Goal: Check status

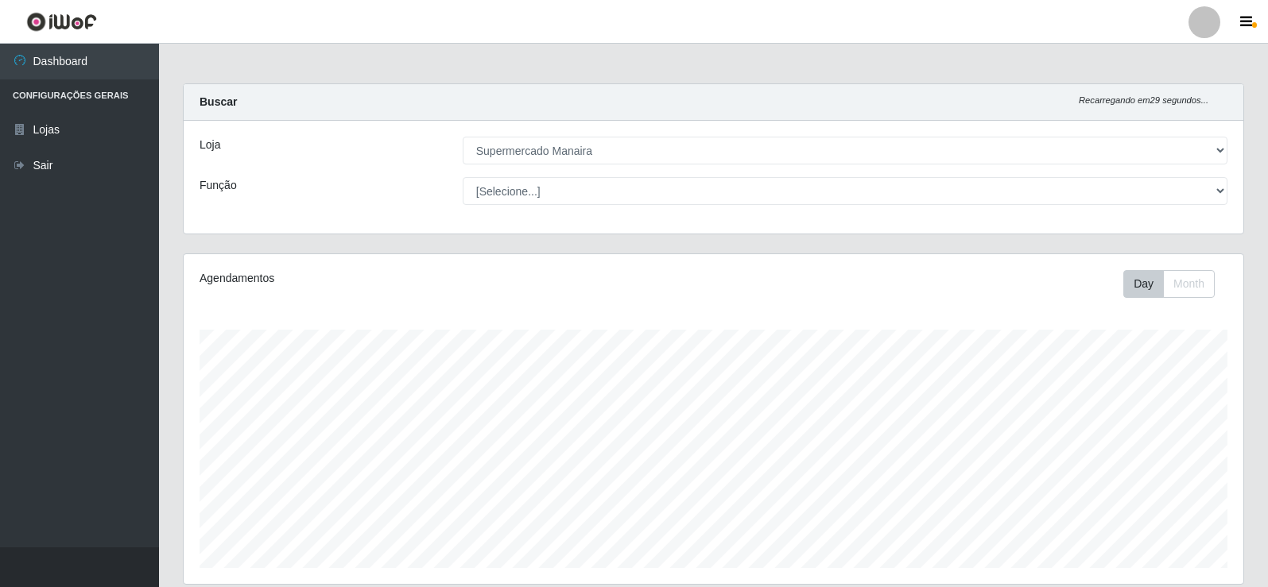
select select "443"
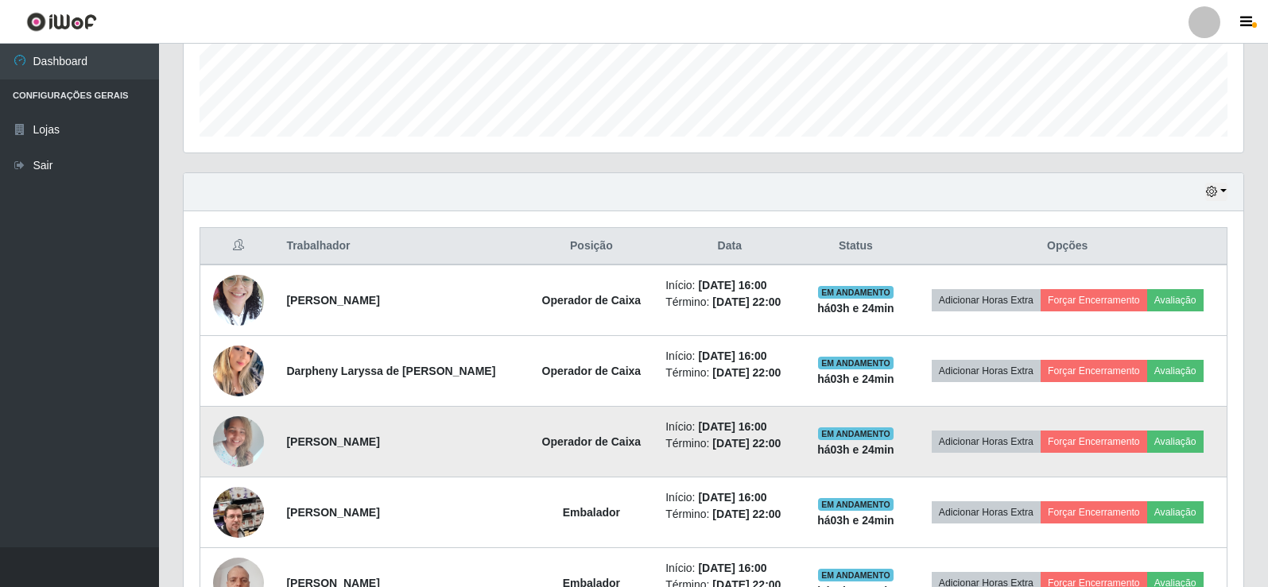
scroll to position [459, 0]
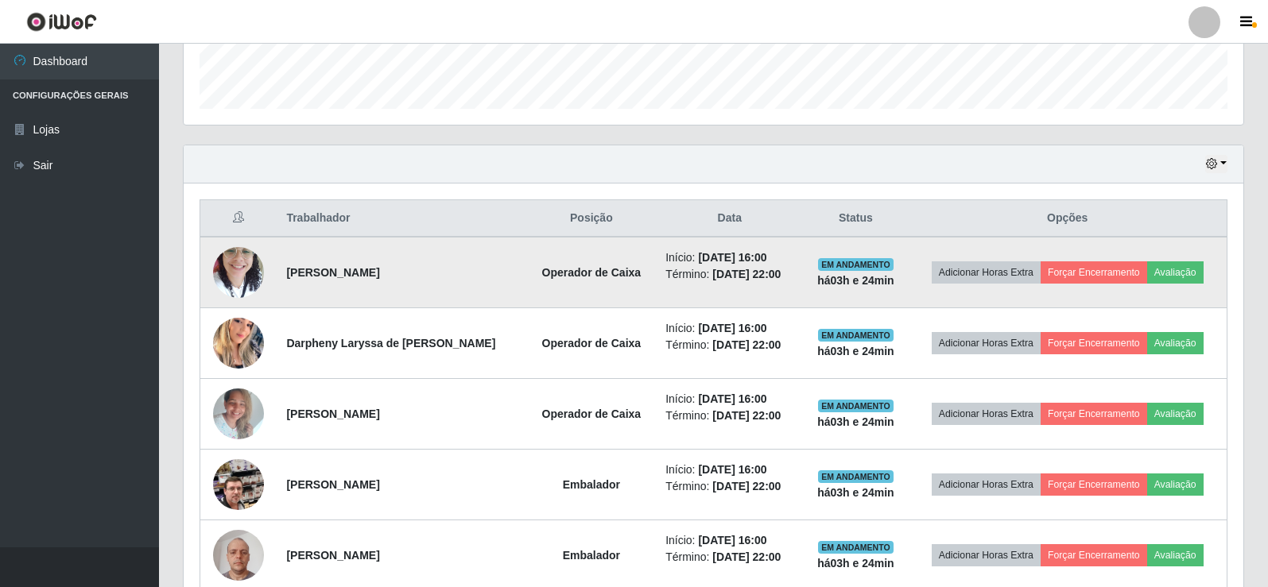
click at [242, 270] on img at bounding box center [238, 272] width 51 height 68
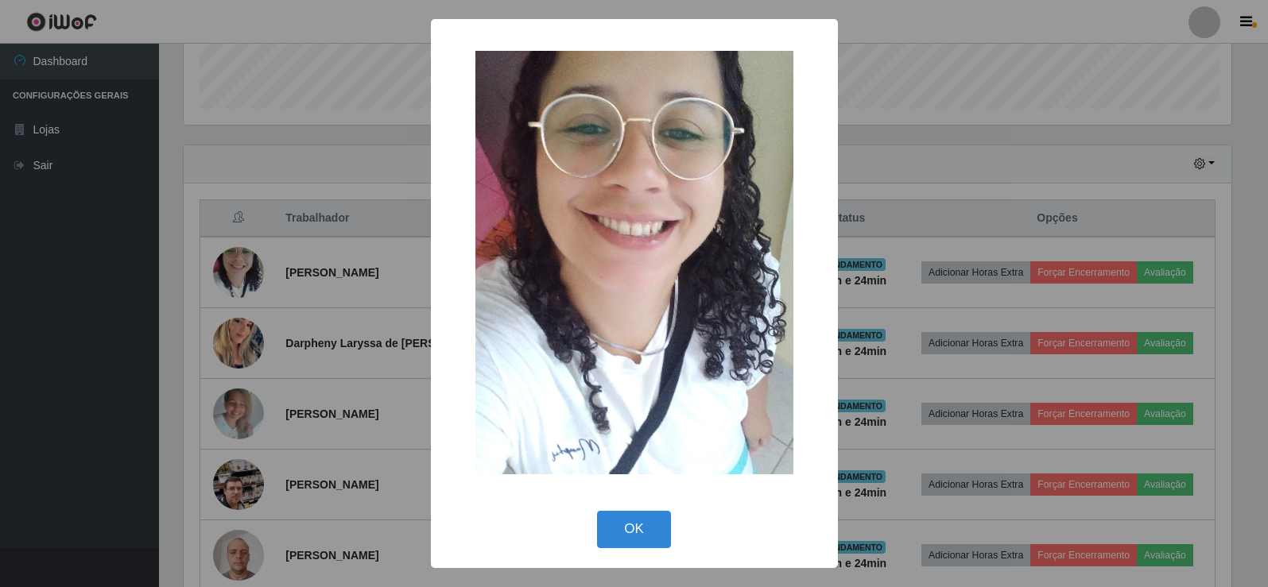
scroll to position [330, 1052]
click at [638, 536] on button "OK" at bounding box center [636, 529] width 74 height 37
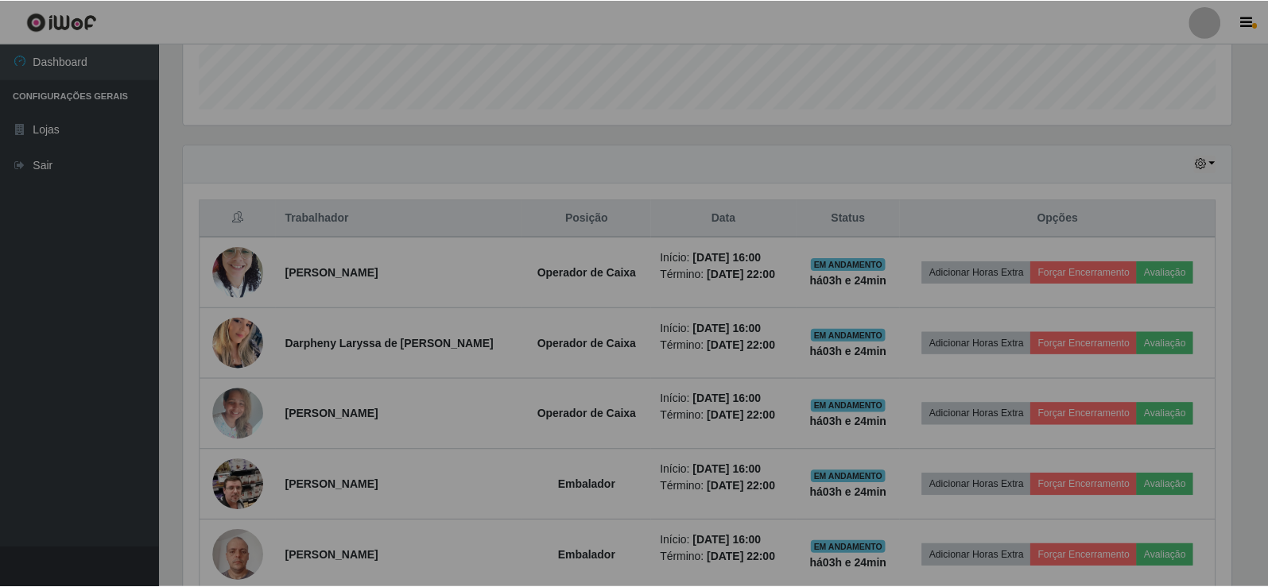
scroll to position [330, 1059]
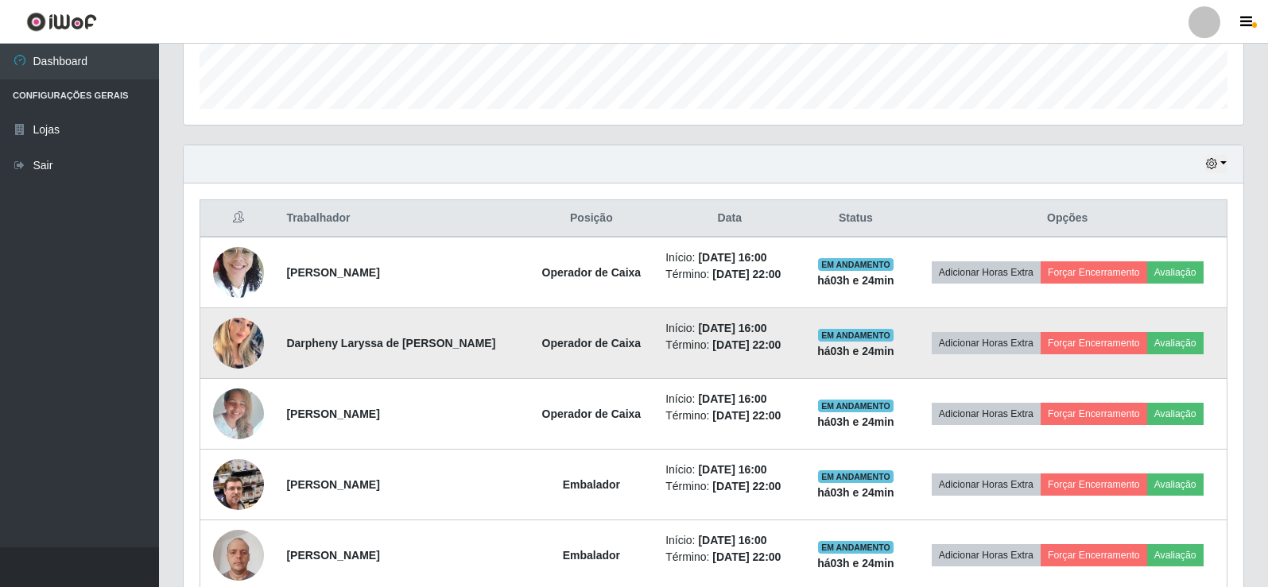
click at [236, 330] on img at bounding box center [238, 343] width 51 height 91
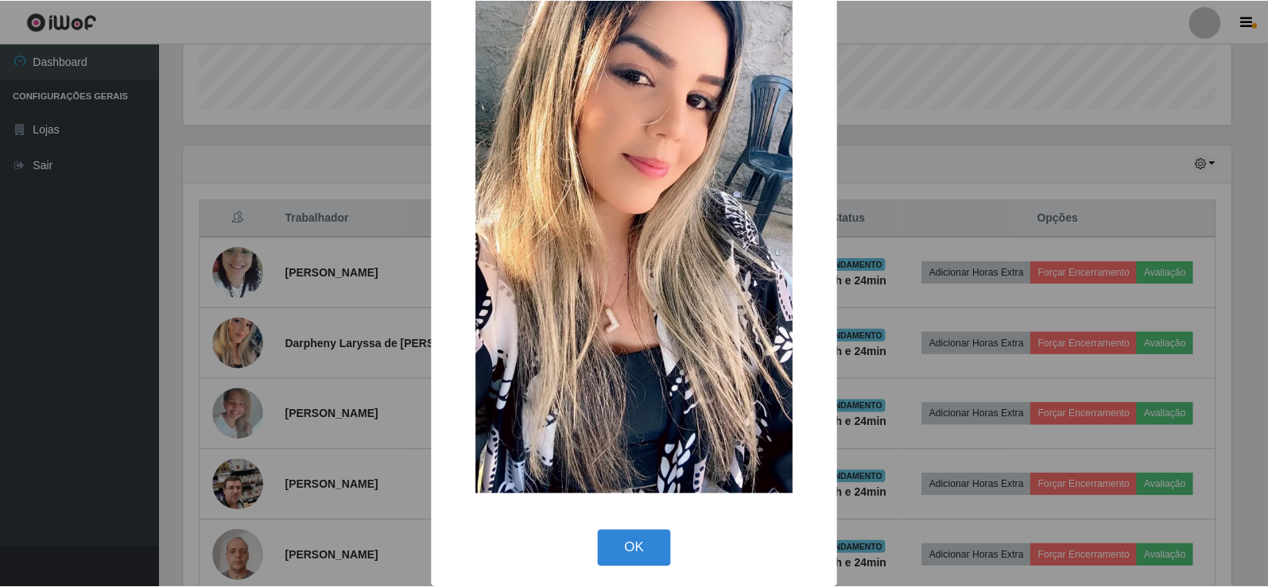
scroll to position [117, 0]
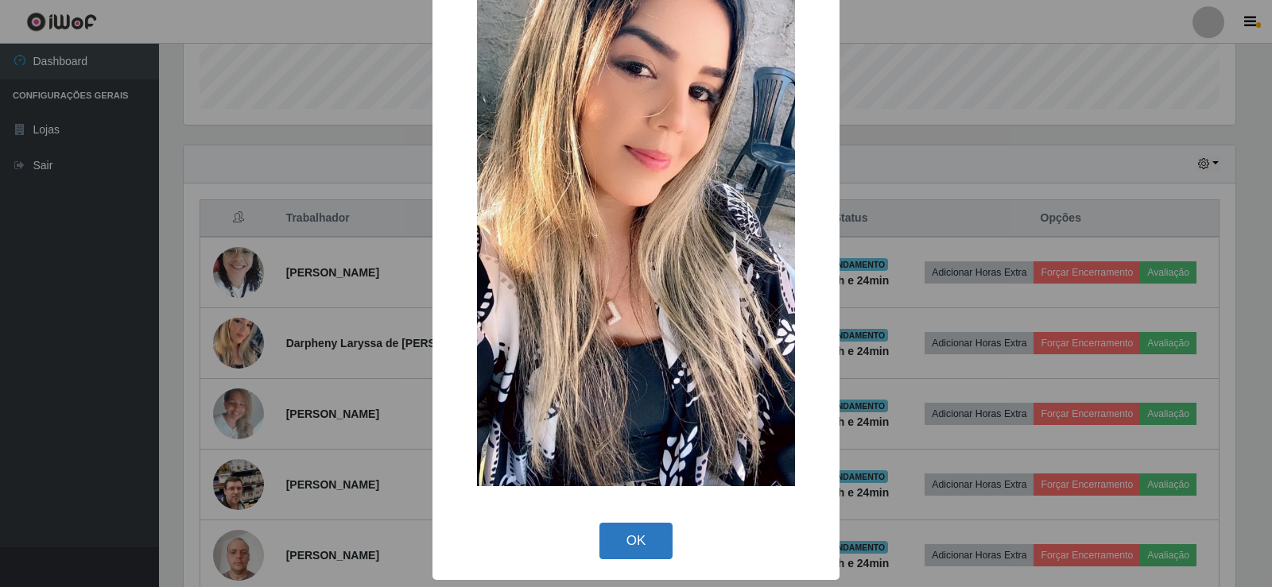
click at [620, 542] on button "OK" at bounding box center [636, 541] width 74 height 37
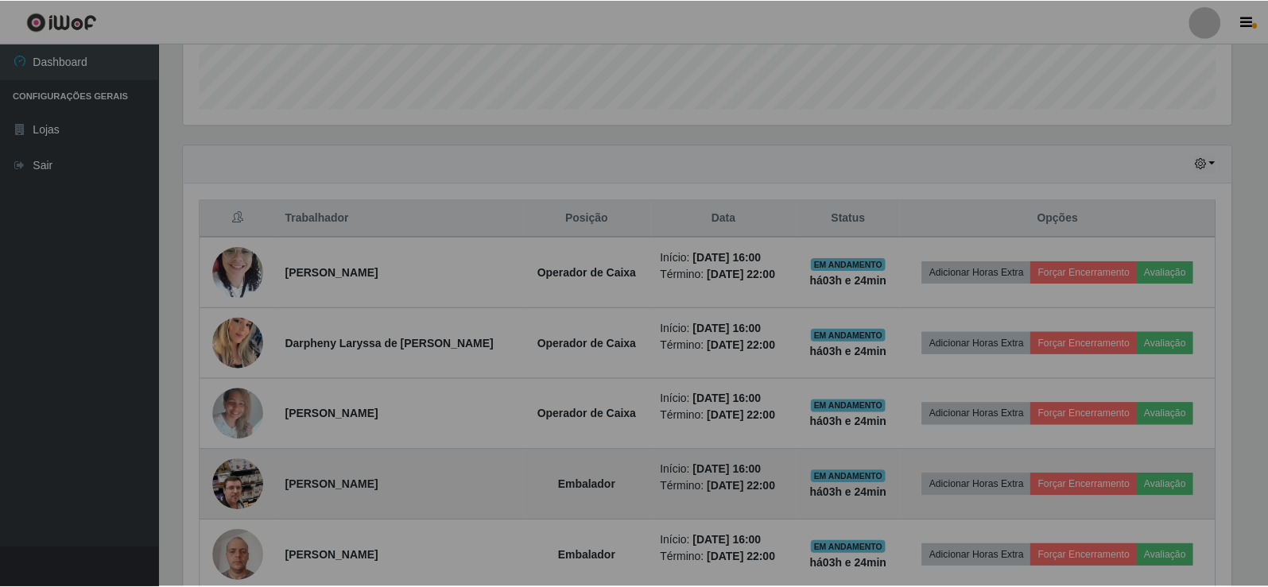
scroll to position [330, 1059]
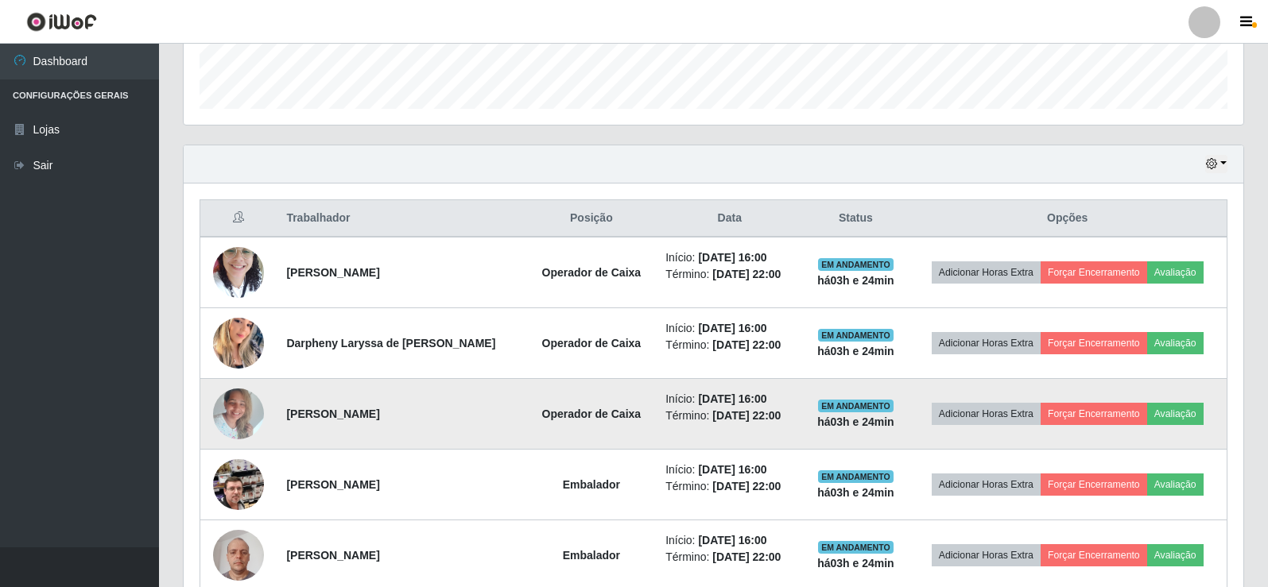
click at [236, 409] on img at bounding box center [238, 414] width 51 height 68
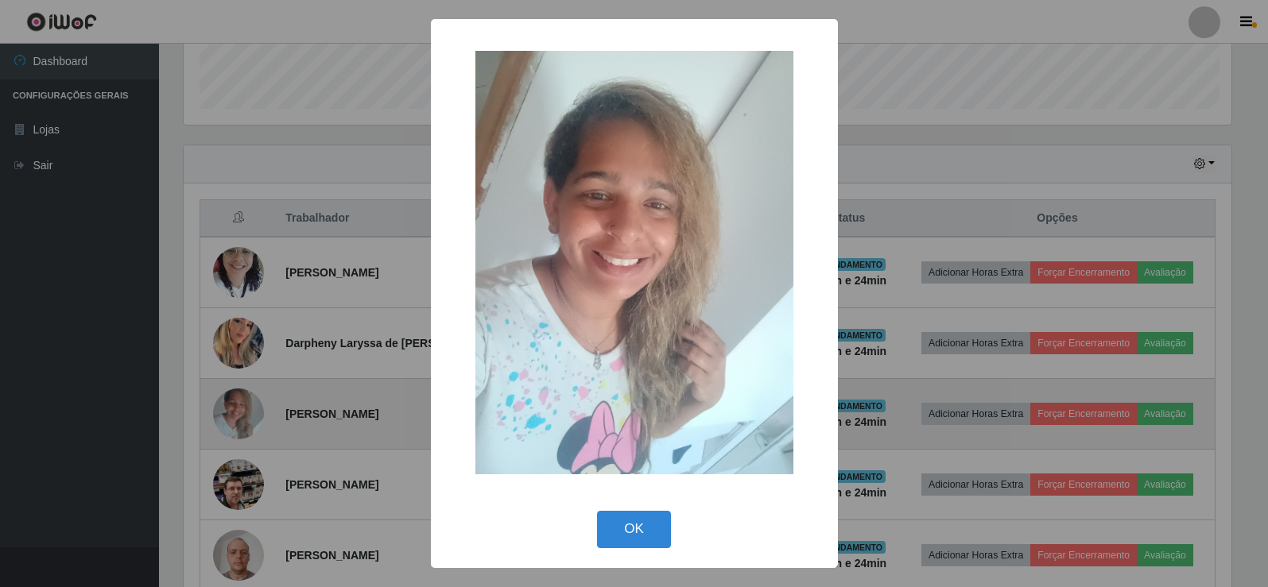
scroll to position [330, 1052]
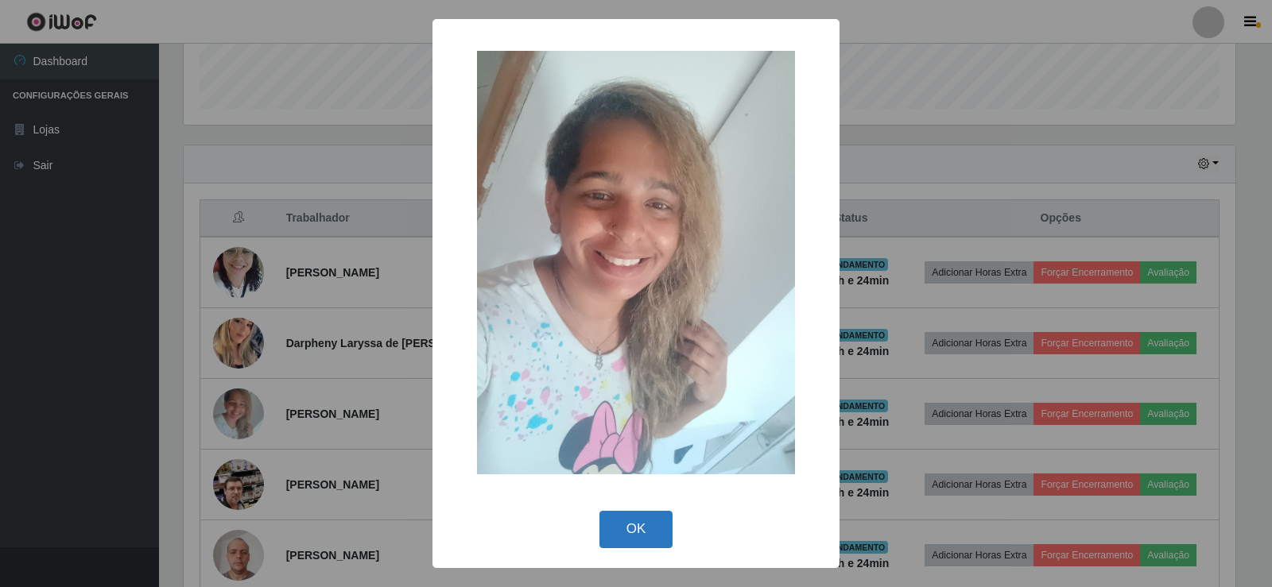
click at [633, 529] on button "OK" at bounding box center [636, 529] width 74 height 37
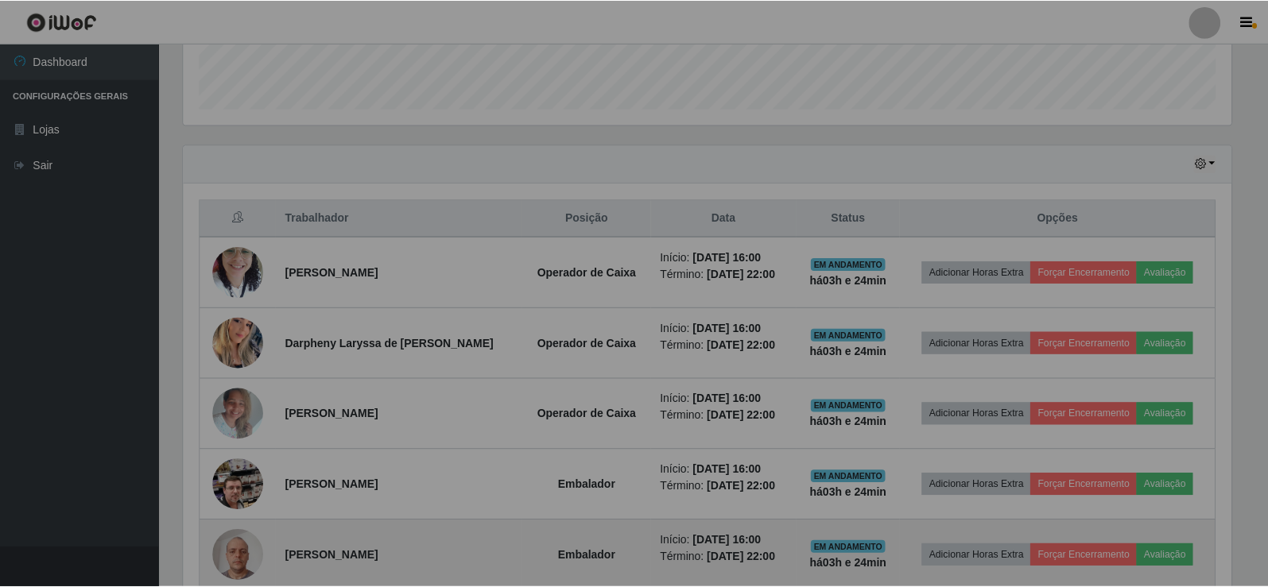
scroll to position [330, 1059]
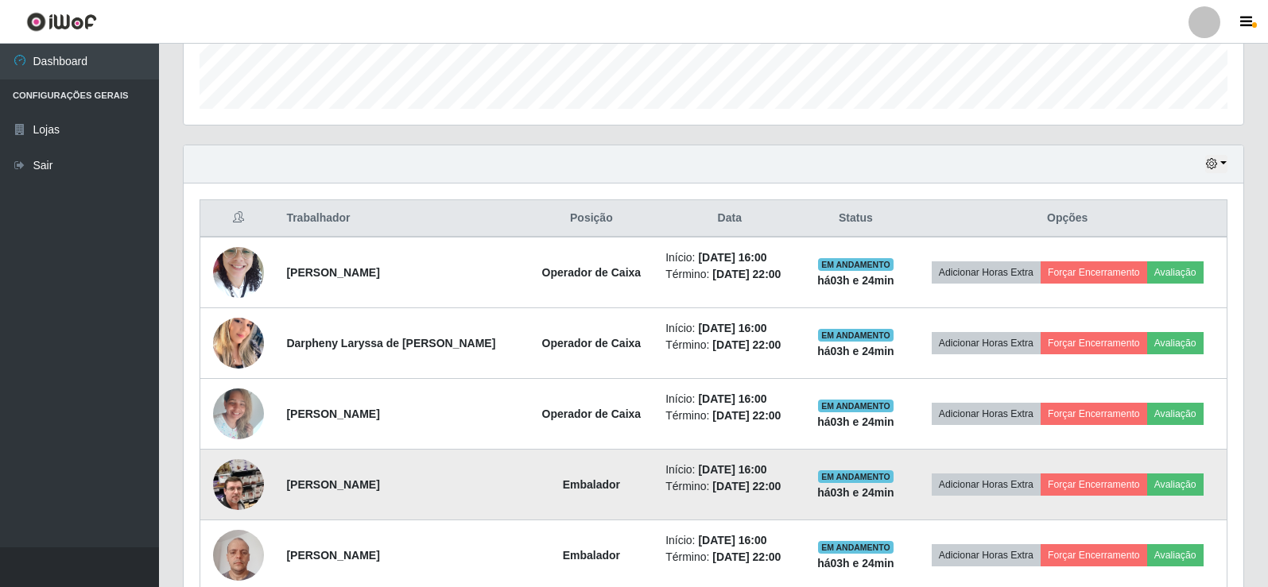
click at [231, 481] on img at bounding box center [238, 485] width 51 height 91
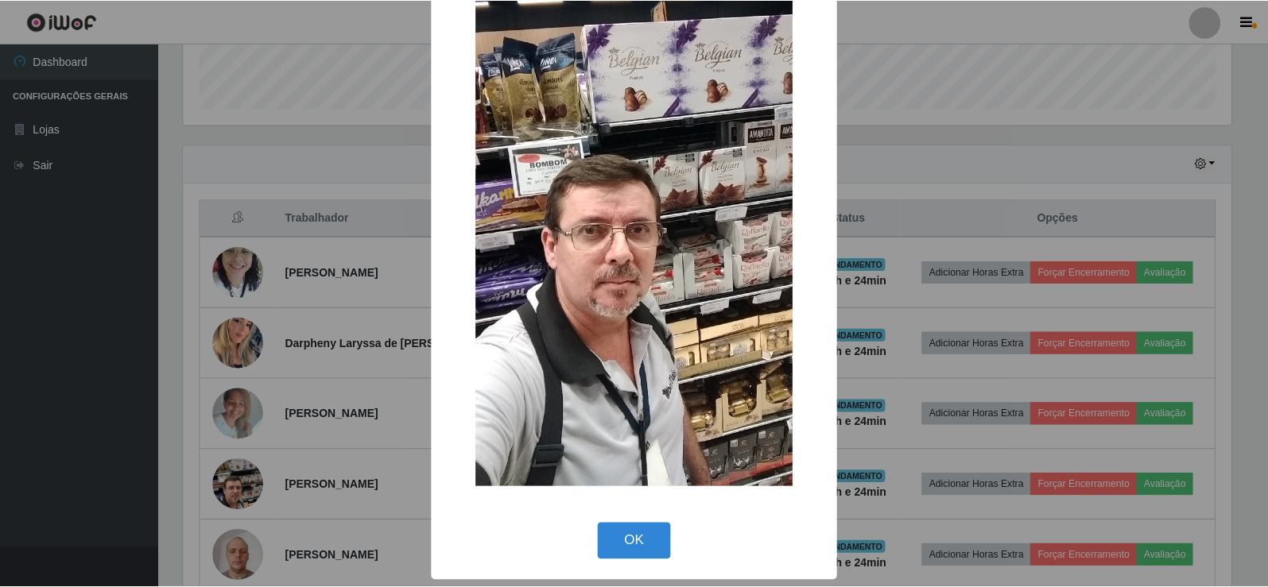
scroll to position [117, 0]
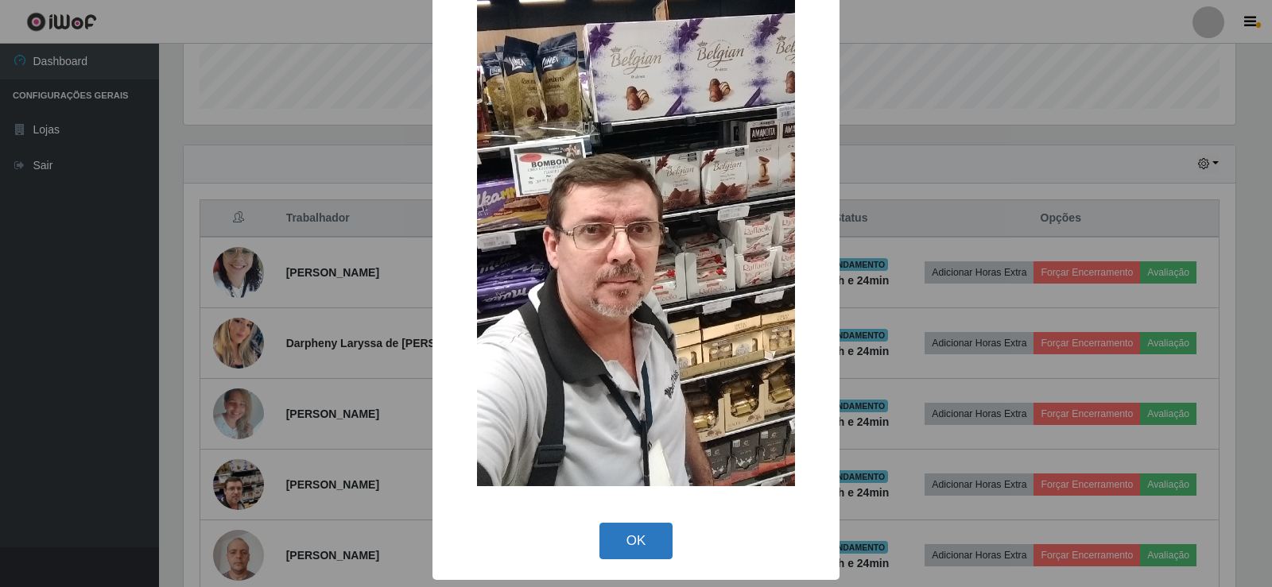
click at [618, 535] on button "OK" at bounding box center [636, 541] width 74 height 37
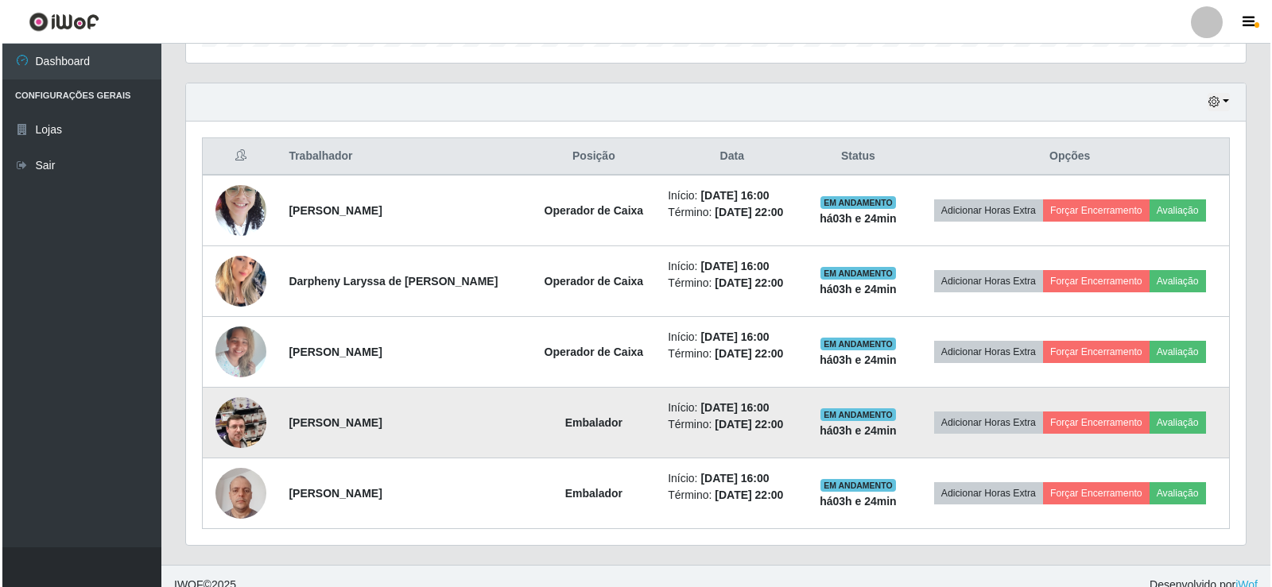
scroll to position [539, 0]
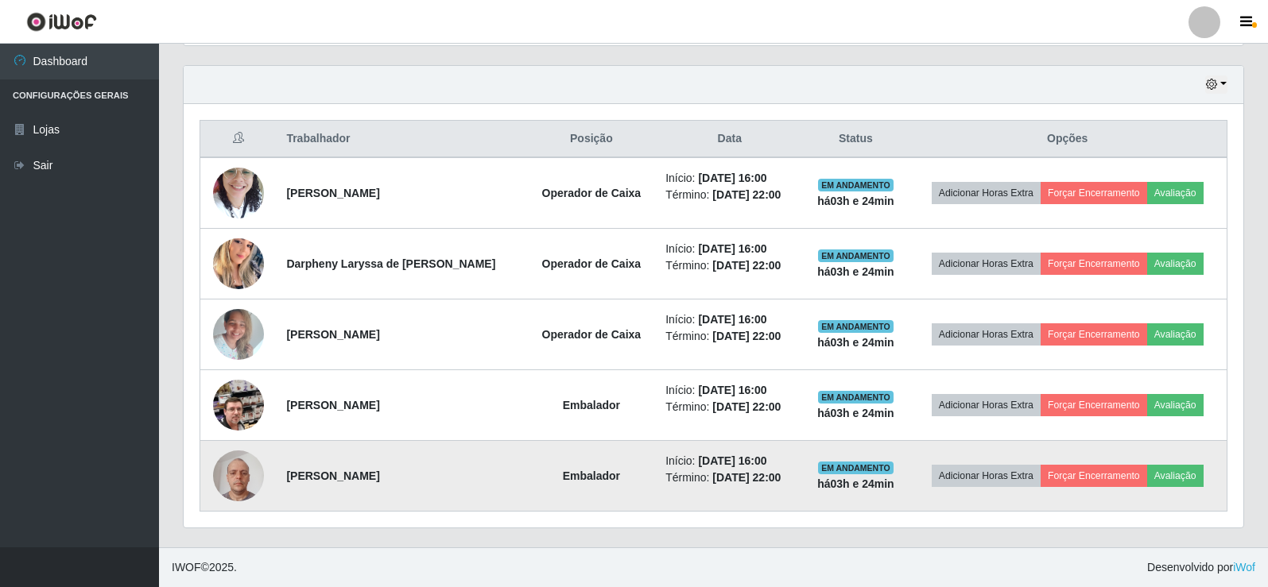
click at [242, 475] on img at bounding box center [238, 476] width 51 height 68
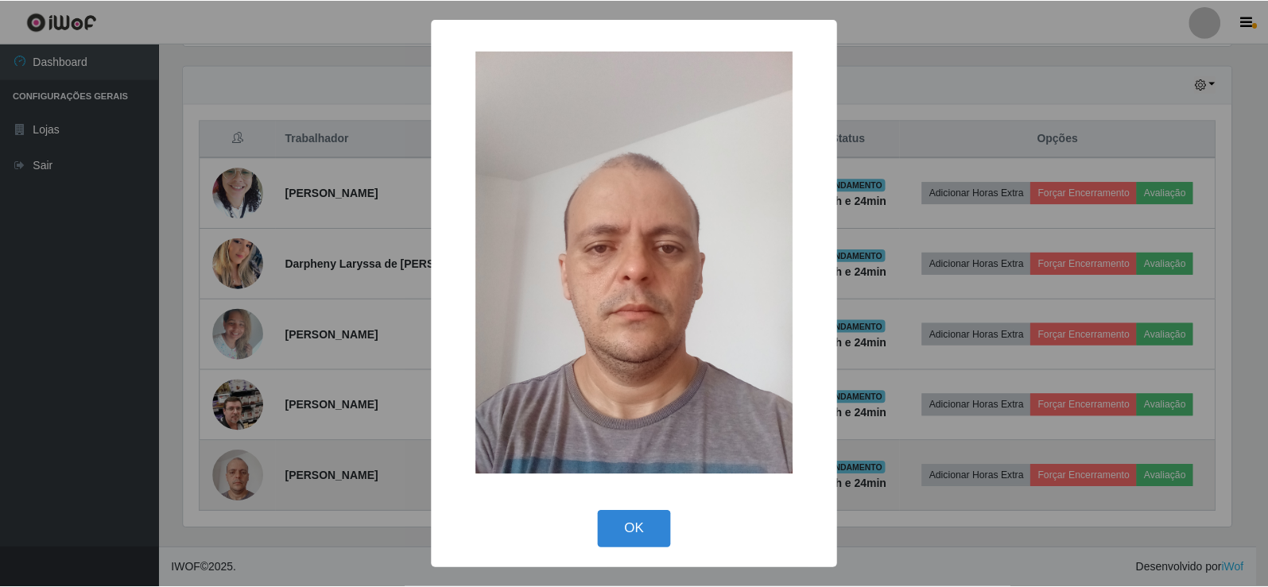
scroll to position [330, 1052]
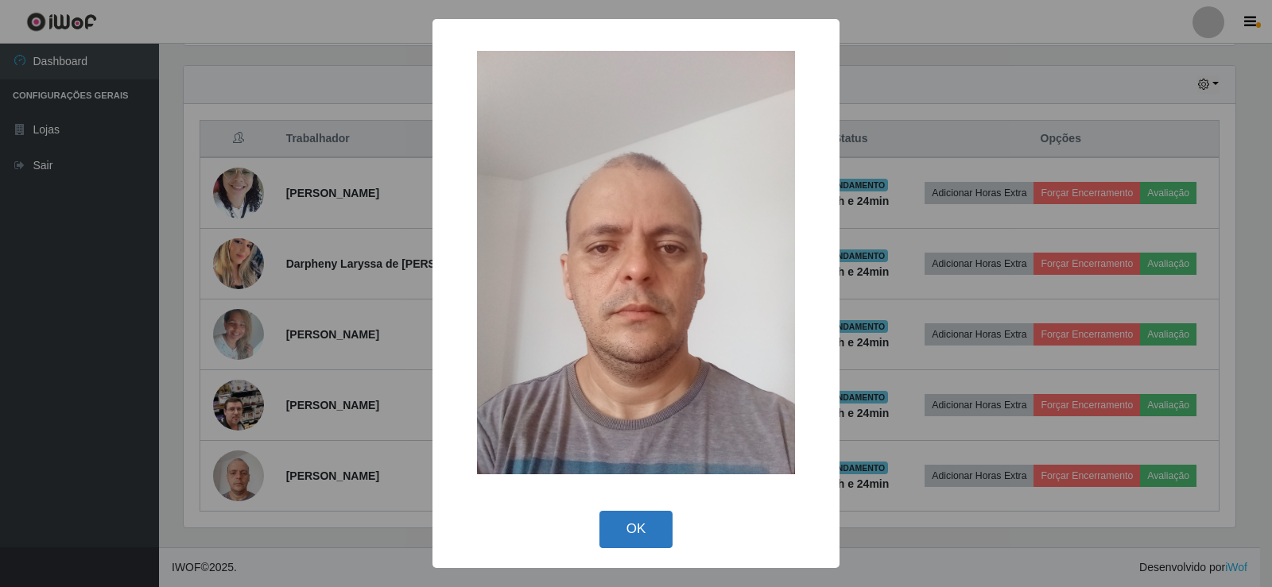
click at [633, 529] on button "OK" at bounding box center [636, 529] width 74 height 37
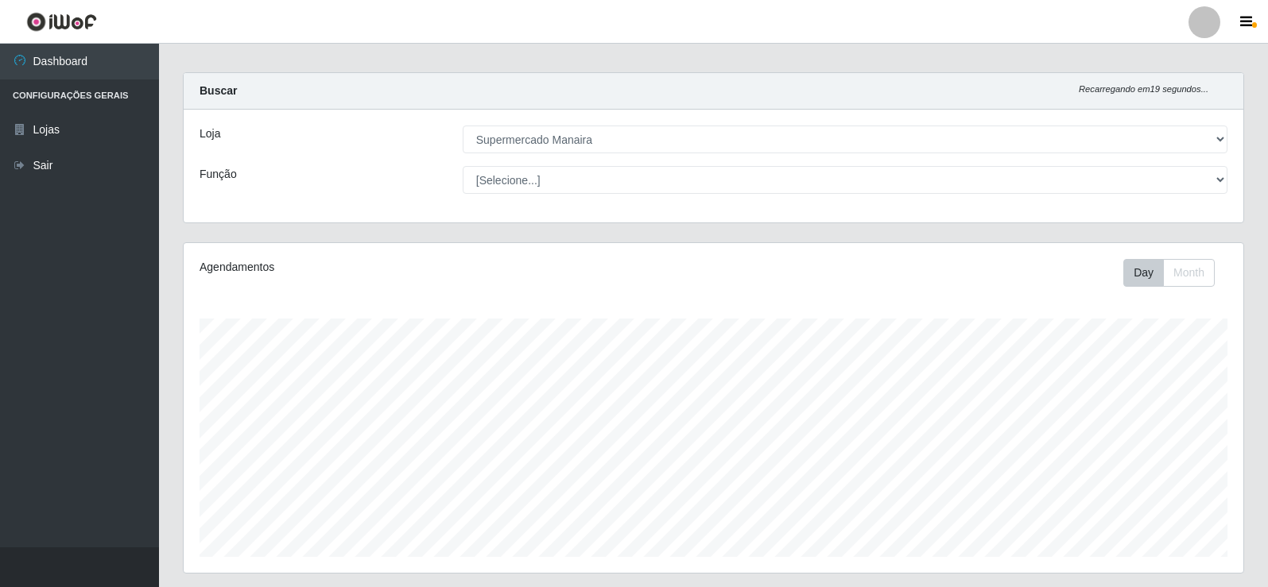
scroll to position [0, 0]
